Goal: Task Accomplishment & Management: Manage account settings

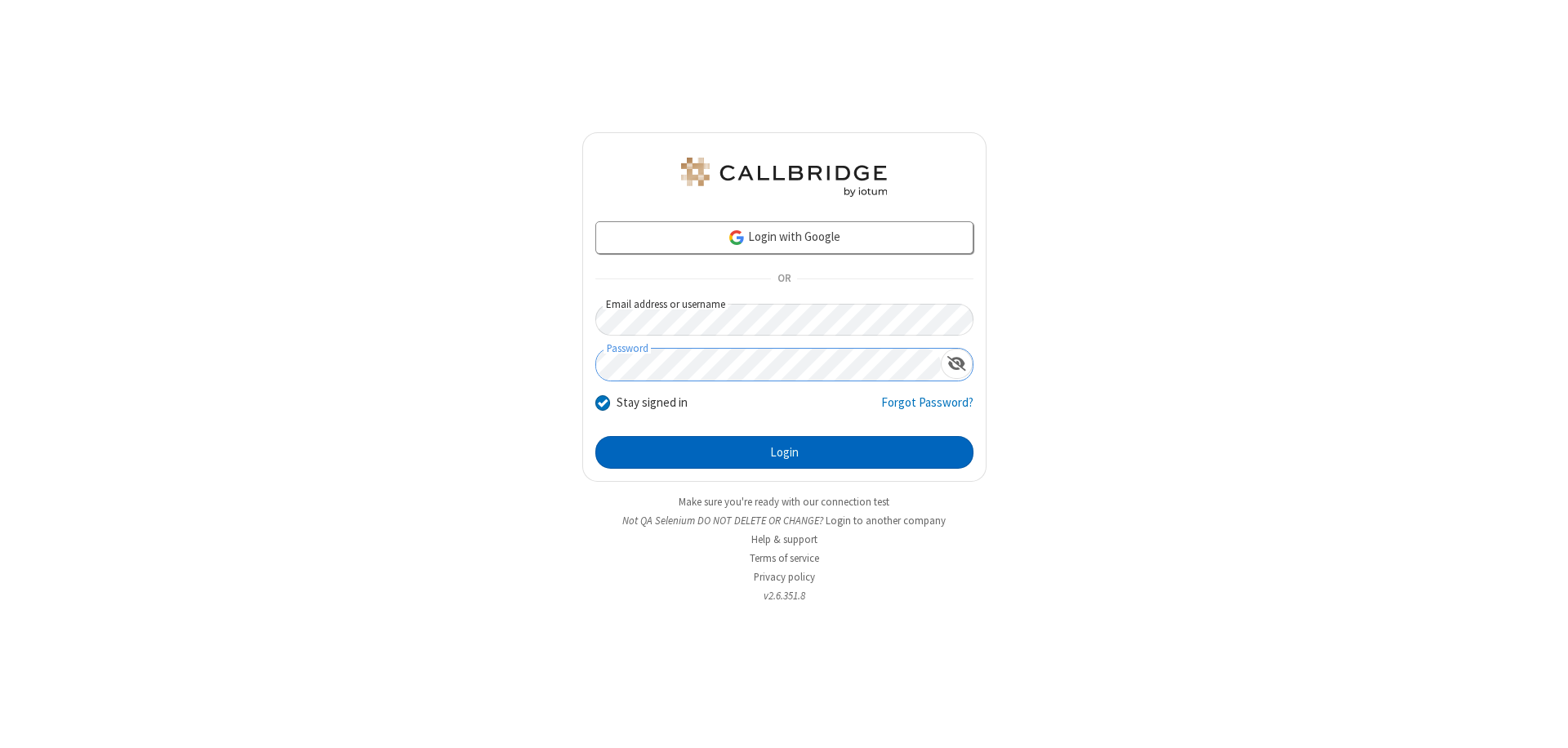
click at [784, 452] on button "Login" at bounding box center [784, 452] width 379 height 33
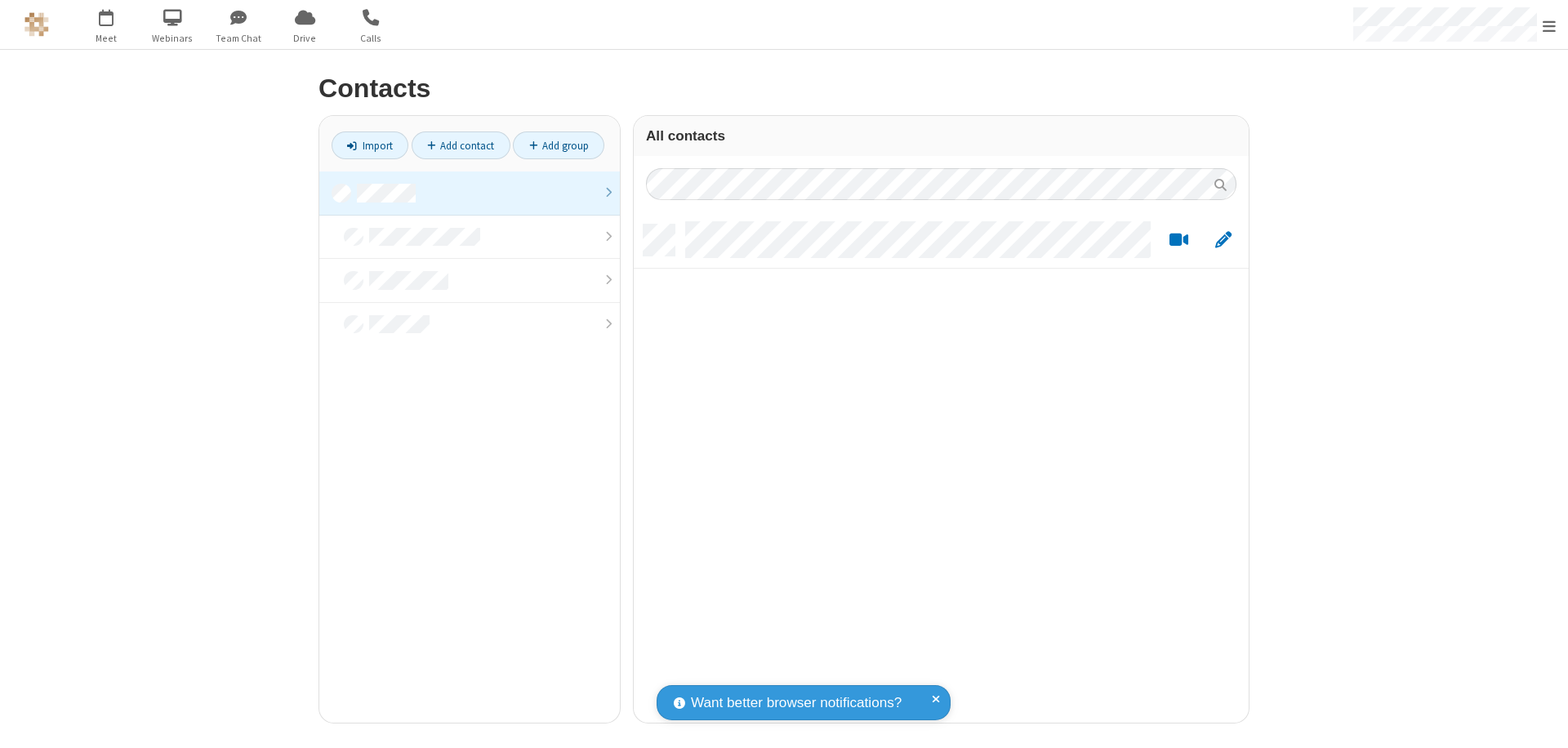
click at [460, 145] on link "Add contact" at bounding box center [461, 145] width 99 height 28
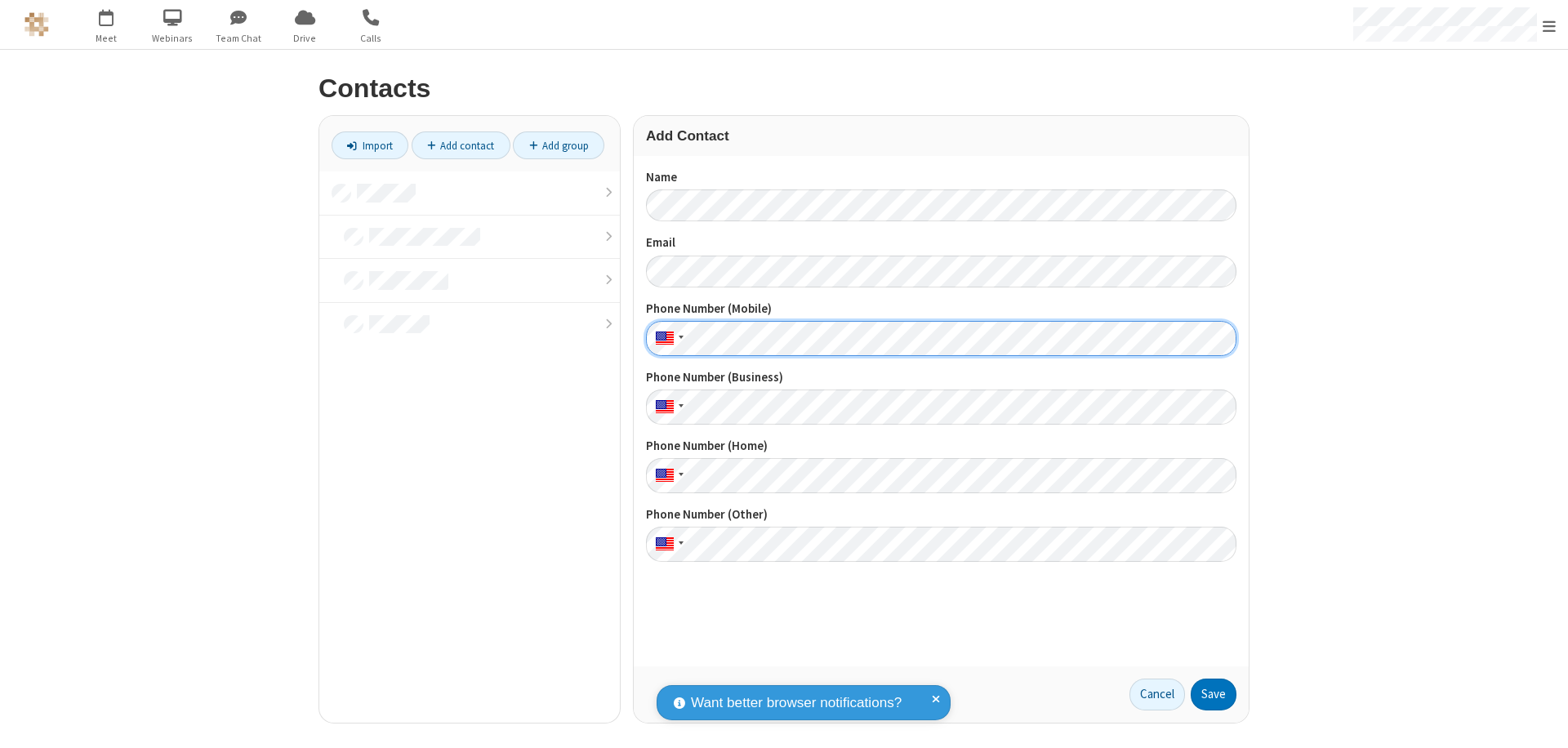
click at [1214, 694] on button "Save" at bounding box center [1213, 695] width 46 height 33
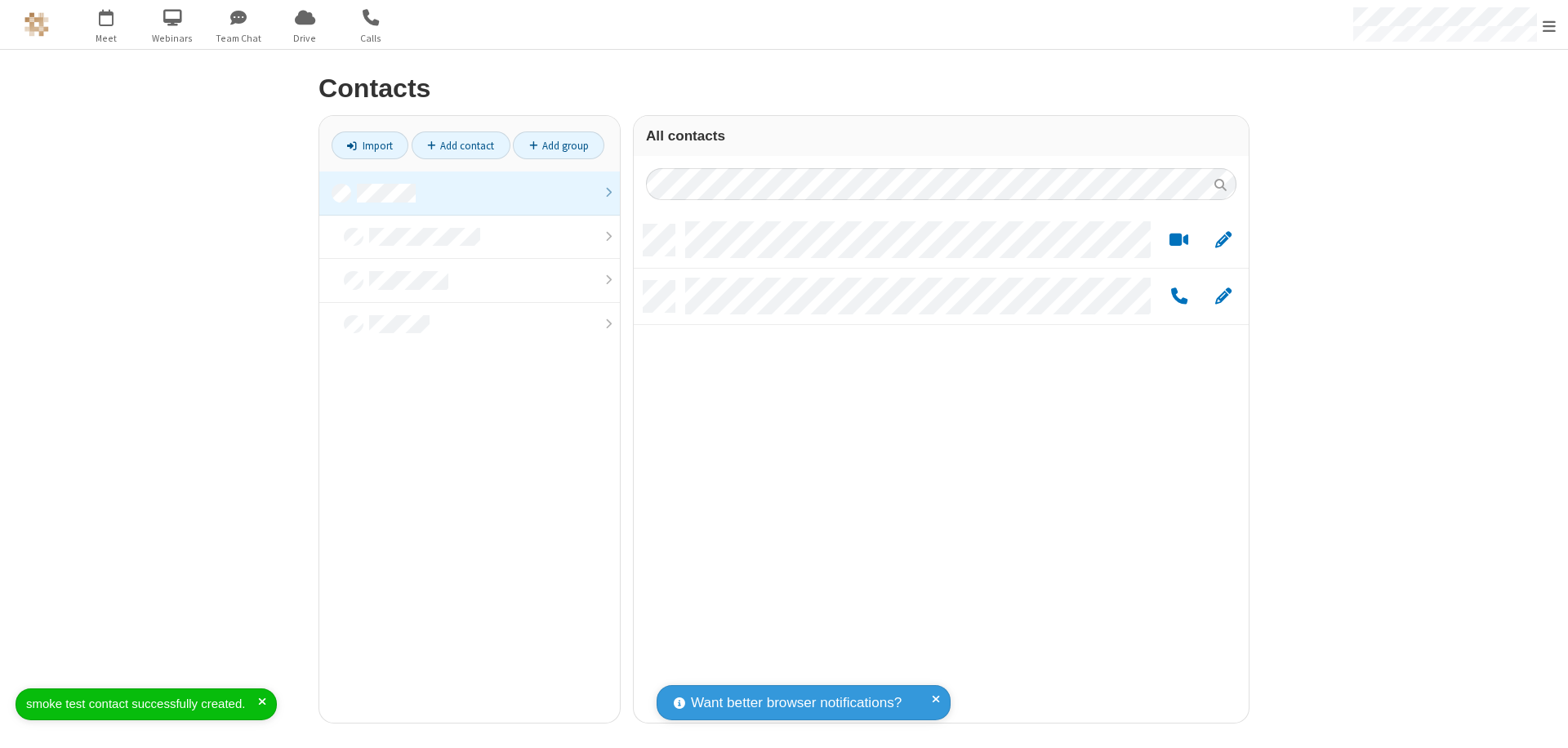
scroll to position [499, 603]
